Goal: Task Accomplishment & Management: Manage account settings

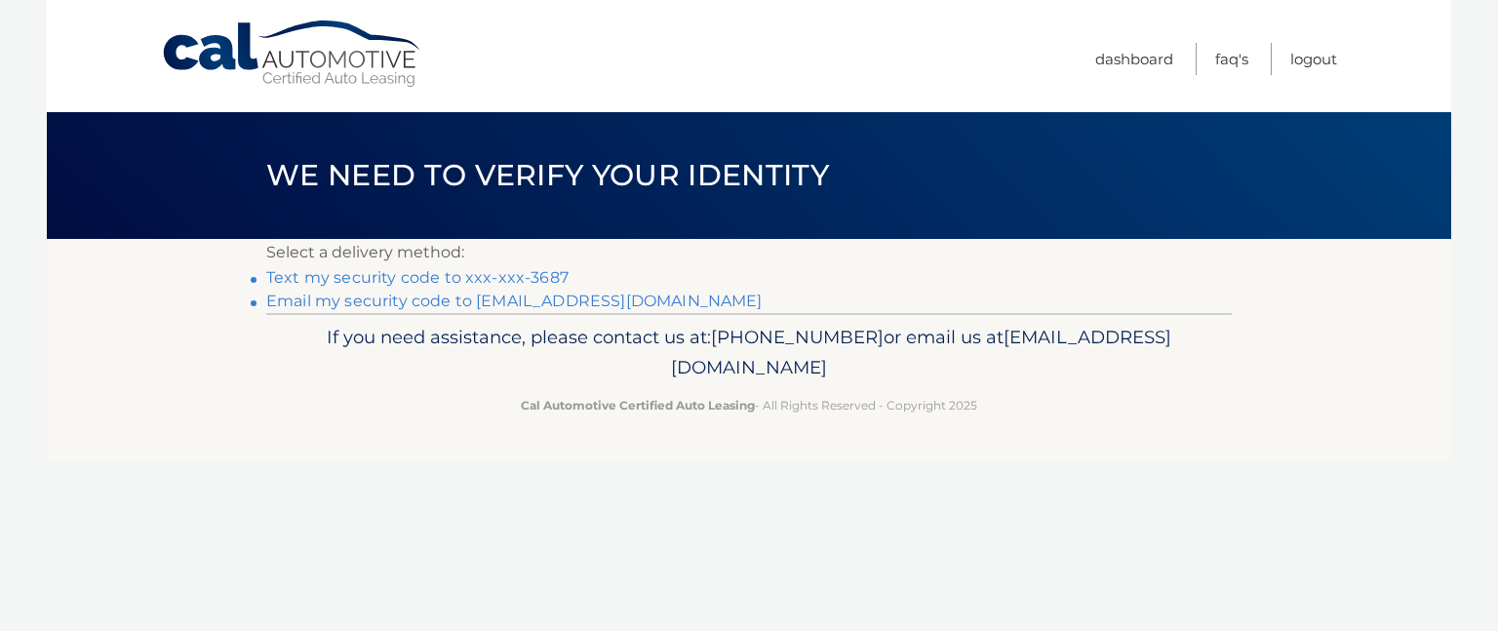
click at [539, 278] on link "Text my security code to xxx-xxx-3687" at bounding box center [417, 277] width 302 height 19
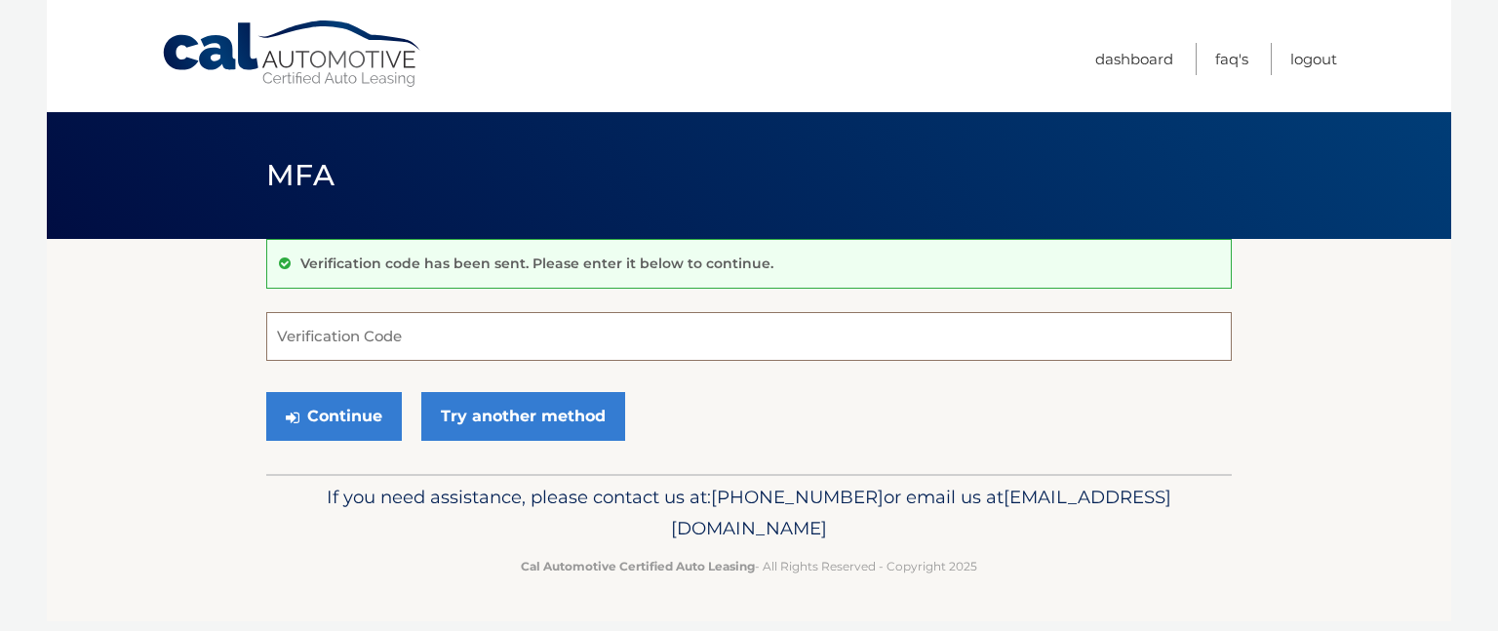
click at [524, 340] on input "Verification Code" at bounding box center [749, 336] width 966 height 49
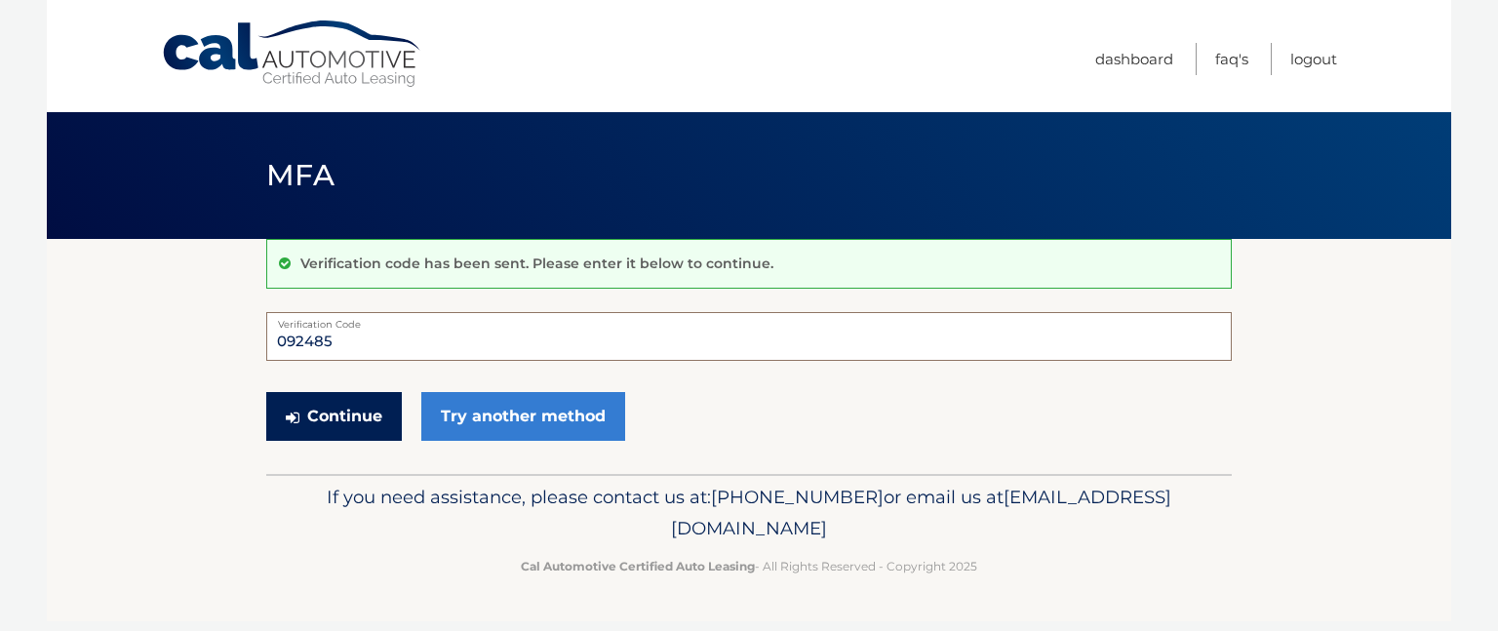
type input "092485"
click at [339, 412] on button "Continue" at bounding box center [334, 416] width 136 height 49
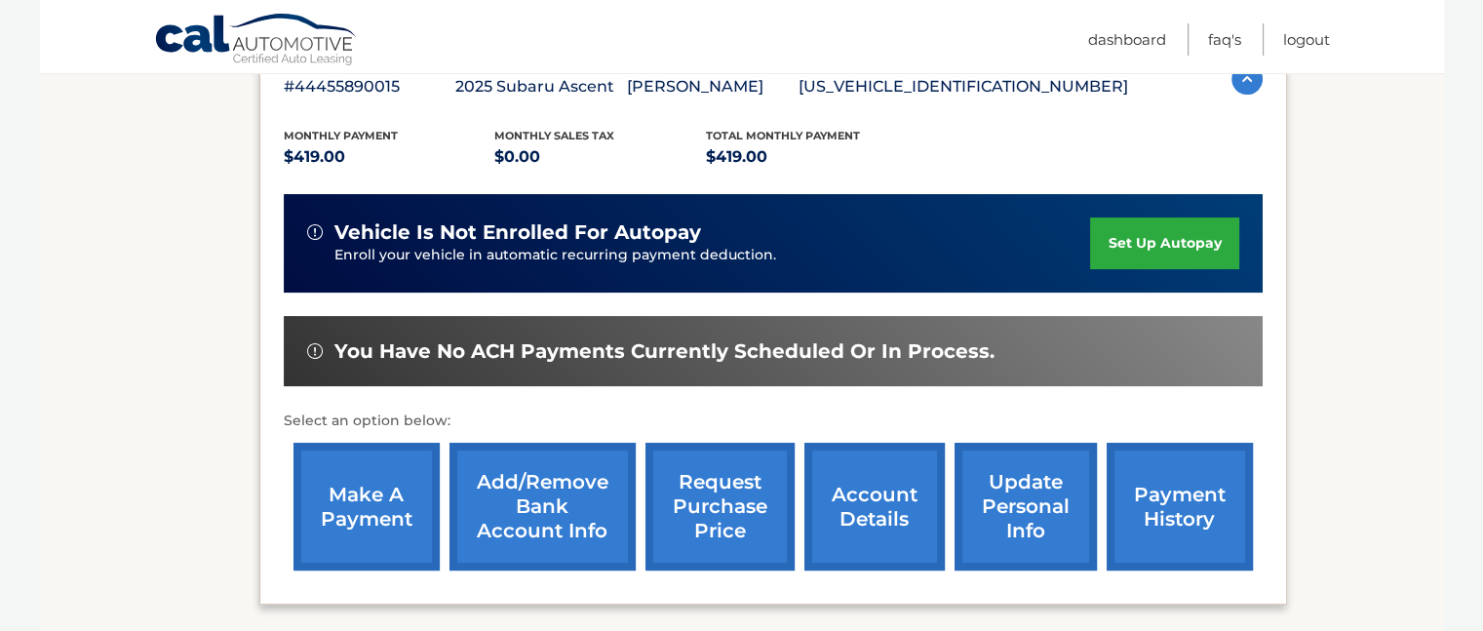
scroll to position [425, 0]
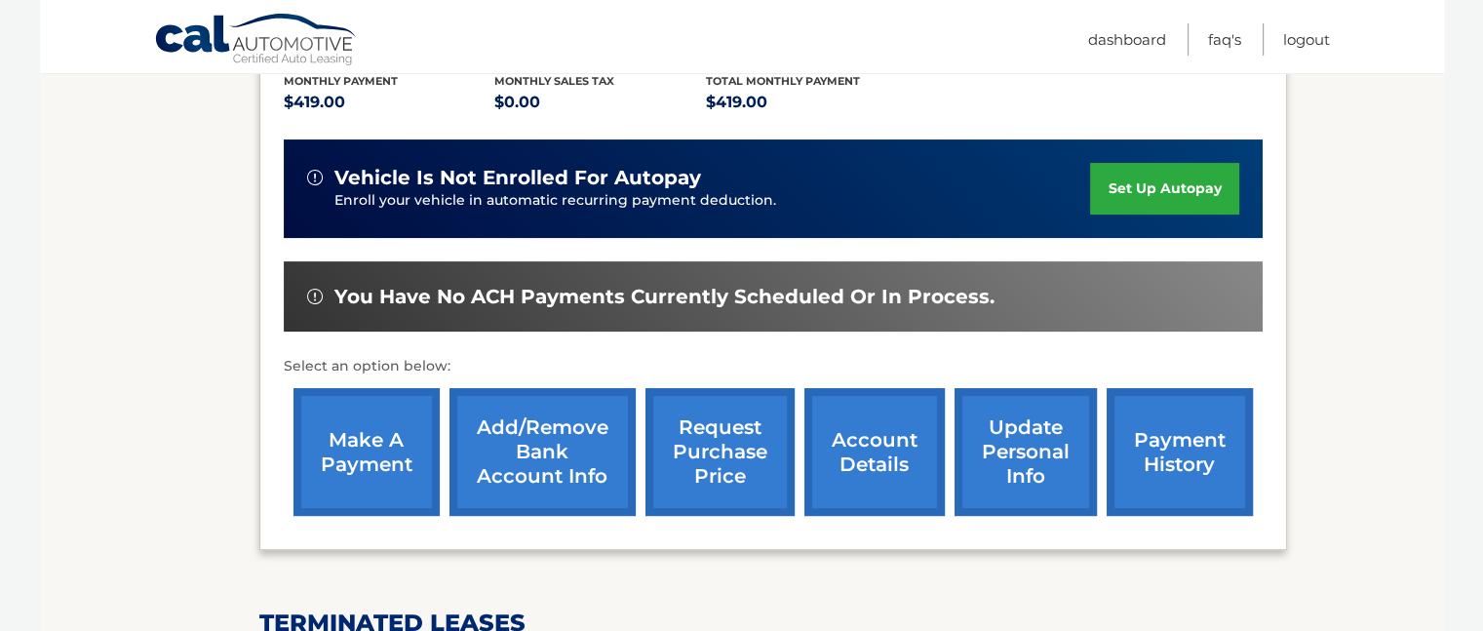
click at [348, 452] on link "make a payment" at bounding box center [367, 452] width 146 height 128
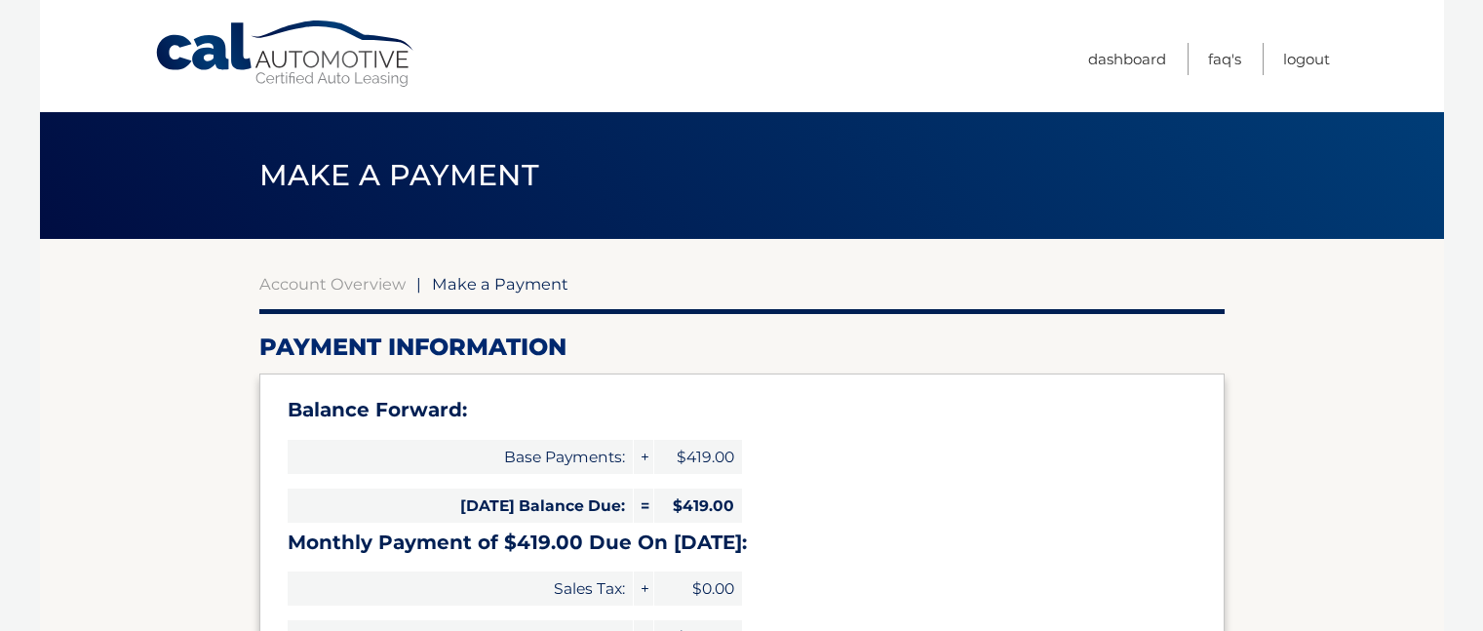
select select "OTkwOWQzNDctYjhjNC00ZWE2LTk3N2YtYjM3MzdjOTljODNj"
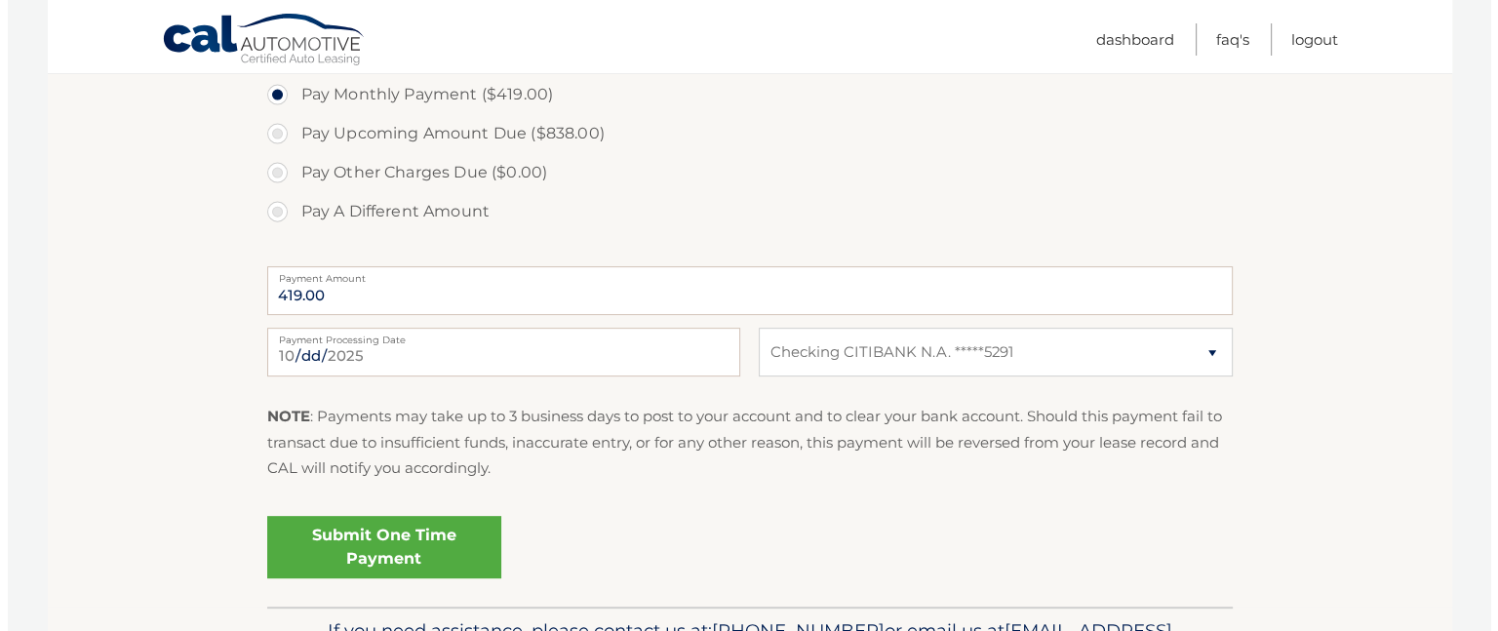
scroll to position [725, 0]
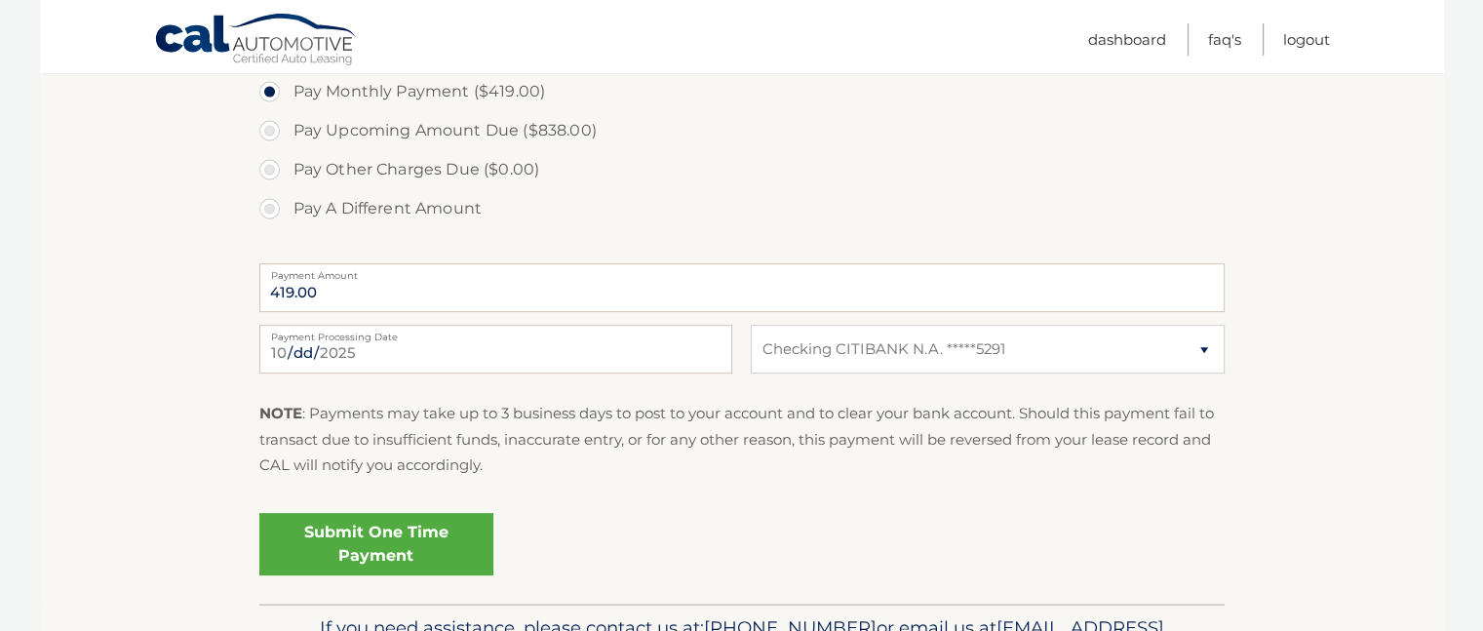
drag, startPoint x: 741, startPoint y: 537, endPoint x: 396, endPoint y: 531, distance: 345.3
click at [396, 531] on link "Submit One Time Payment" at bounding box center [376, 544] width 234 height 62
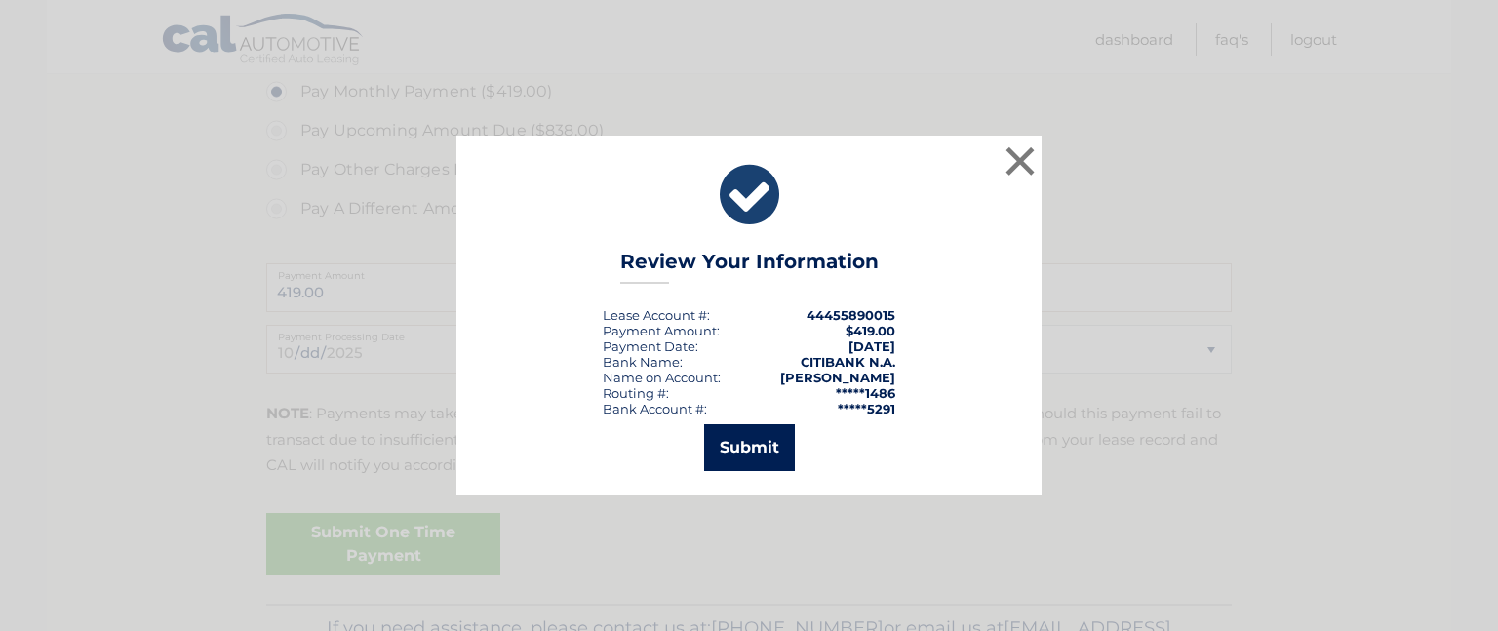
click at [757, 452] on button "Submit" at bounding box center [749, 447] width 91 height 47
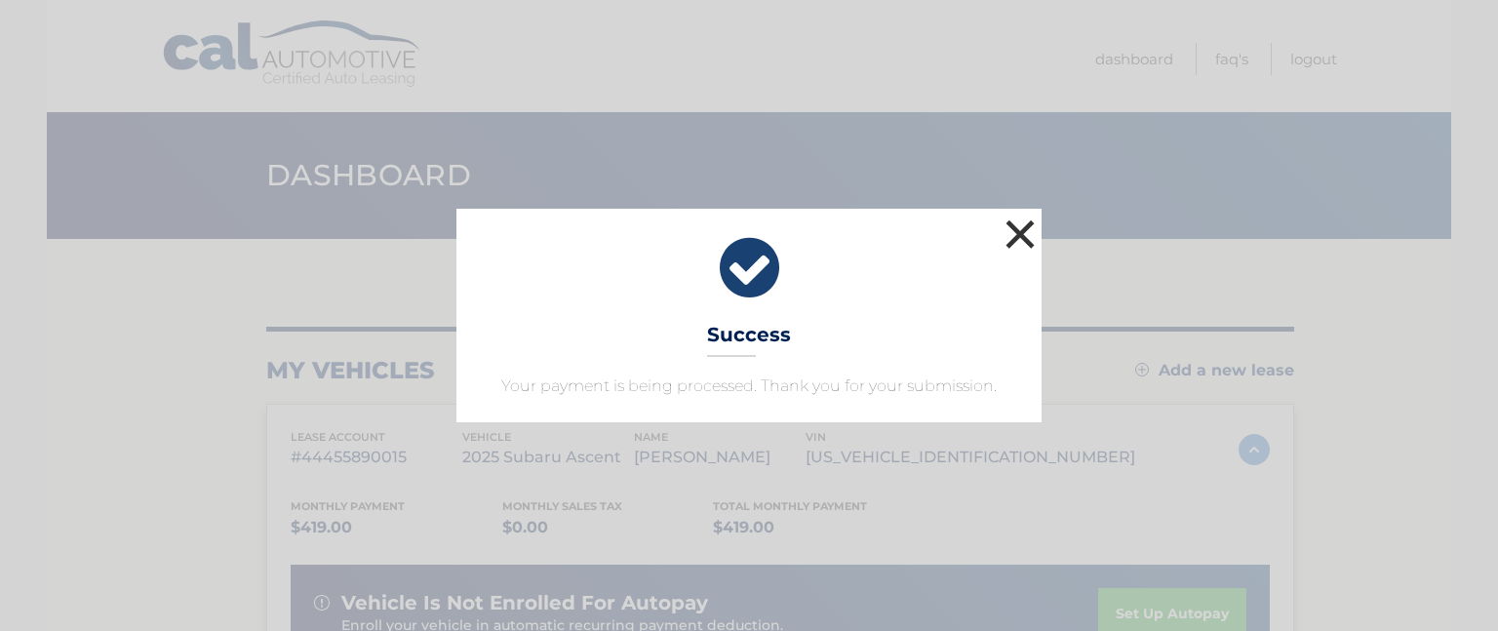
click at [1019, 239] on button "×" at bounding box center [1020, 234] width 39 height 39
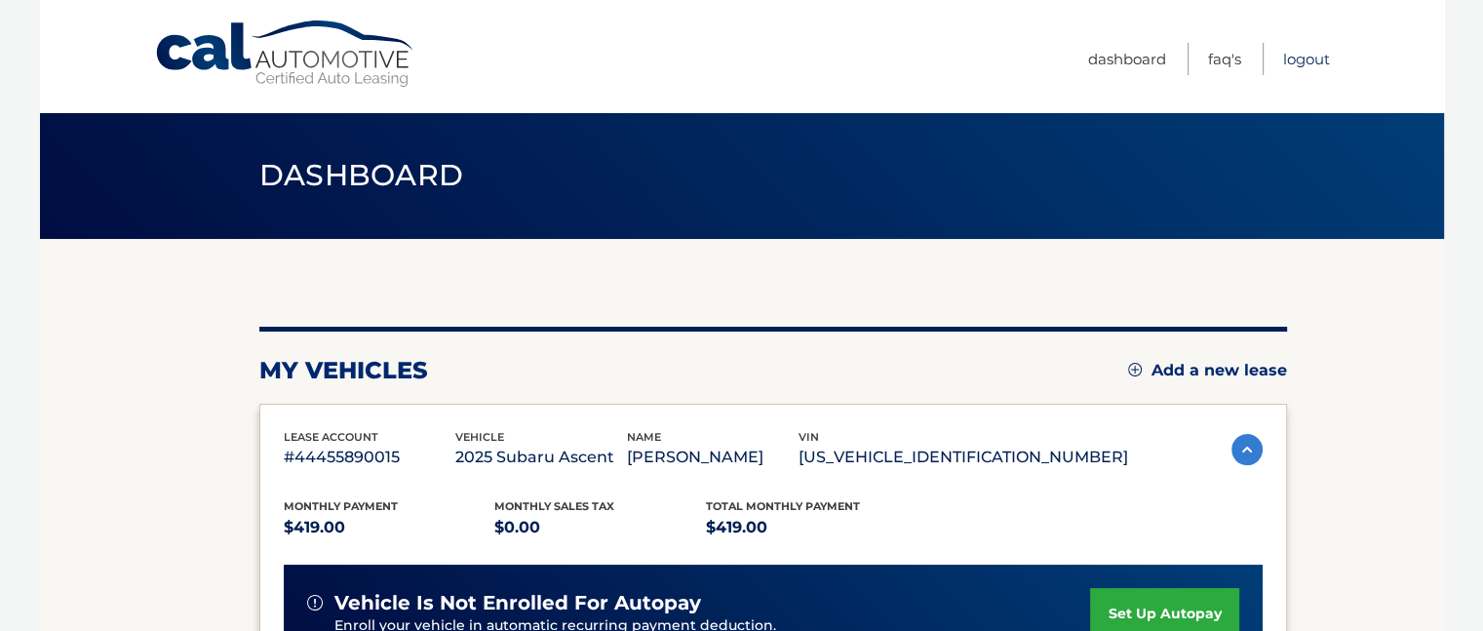
click at [1301, 54] on link "Logout" at bounding box center [1307, 59] width 47 height 32
